Goal: Contribute content

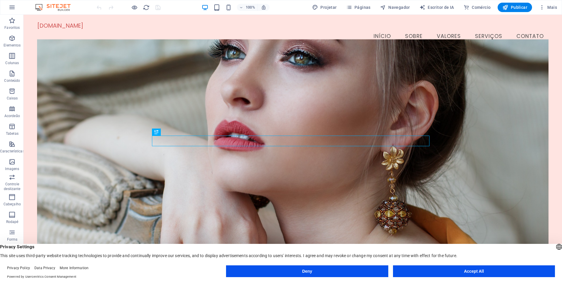
click at [363, 201] on figure at bounding box center [293, 157] width 512 height 236
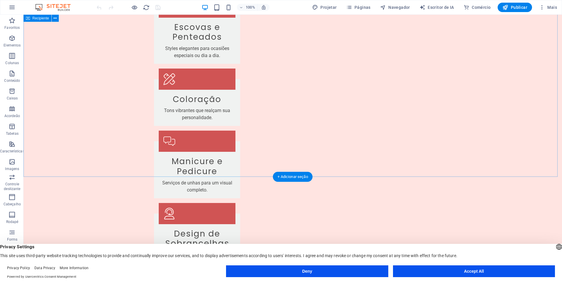
scroll to position [1200, 0]
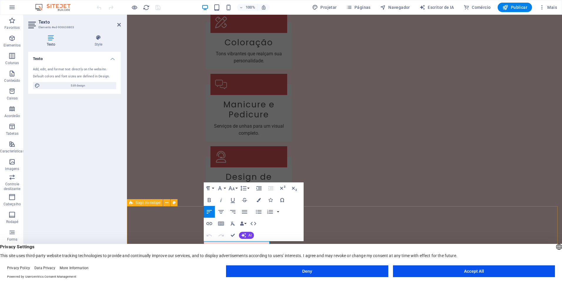
scroll to position [1179, 0]
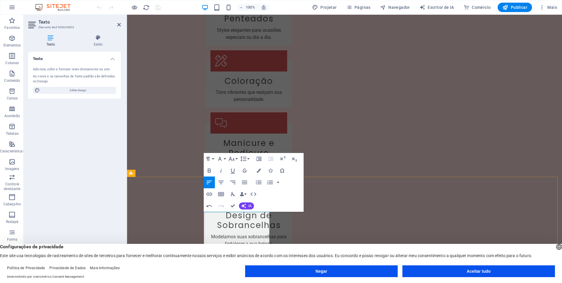
drag, startPoint x: 515, startPoint y: 8, endPoint x: 491, endPoint y: 2, distance: 25.1
click at [515, 8] on font "Publicar" at bounding box center [519, 7] width 16 height 5
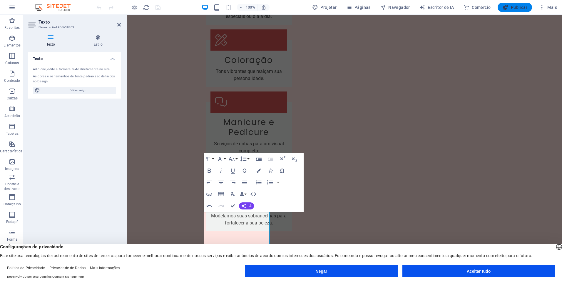
checkbox input "false"
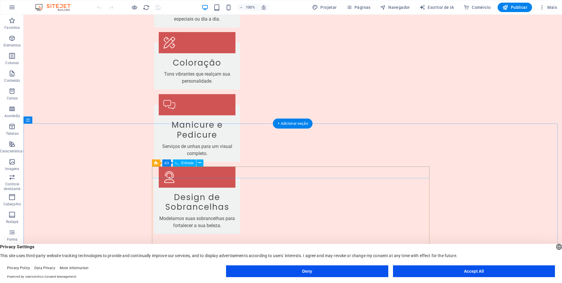
scroll to position [1200, 0]
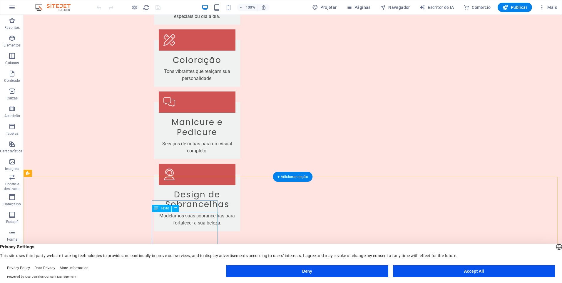
drag, startPoint x: 183, startPoint y: 231, endPoint x: 80, endPoint y: 231, distance: 103.5
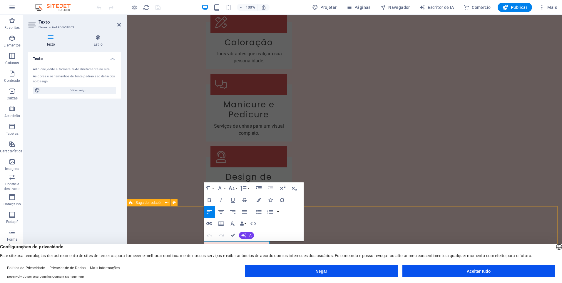
scroll to position [1179, 0]
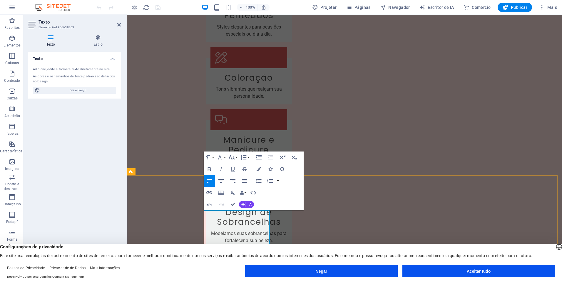
scroll to position [1183, 0]
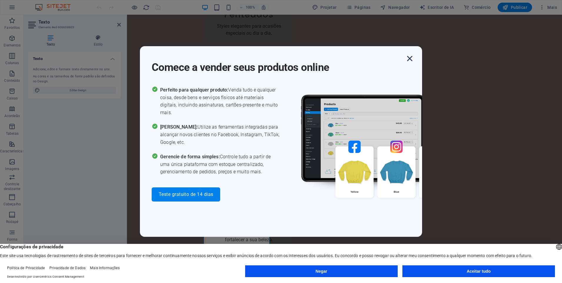
click at [411, 62] on icon "button" at bounding box center [410, 58] width 11 height 11
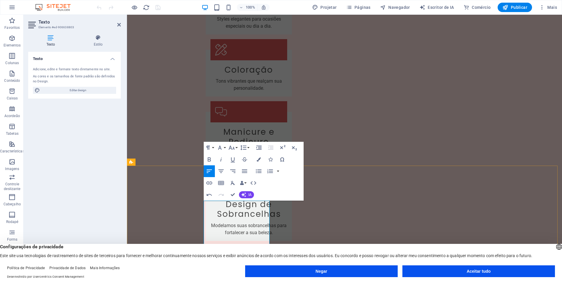
click at [518, 9] on font "Publicar" at bounding box center [519, 7] width 16 height 5
checkbox input "false"
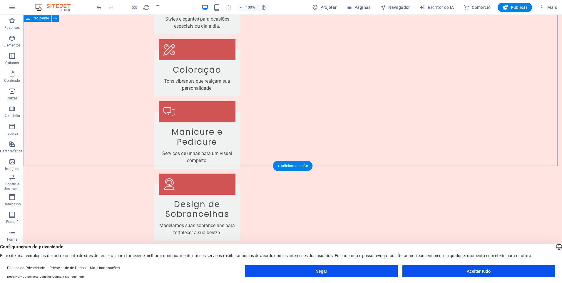
scroll to position [1211, 0]
